Goal: Go to known website: Access a specific website the user already knows

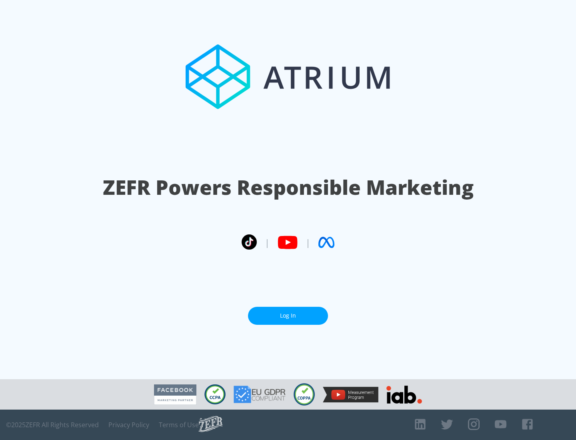
click at [288, 316] on link "Log In" at bounding box center [288, 316] width 80 height 18
